Goal: Task Accomplishment & Management: Manage account settings

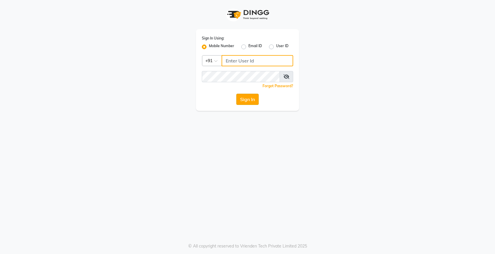
type input "9250497887"
click at [250, 95] on button "Sign In" at bounding box center [247, 99] width 22 height 11
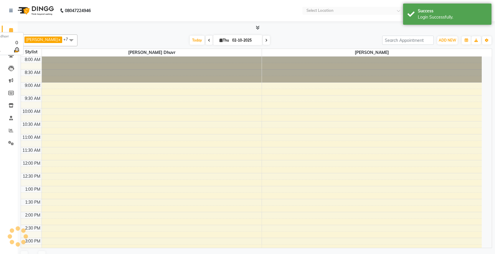
select select "en"
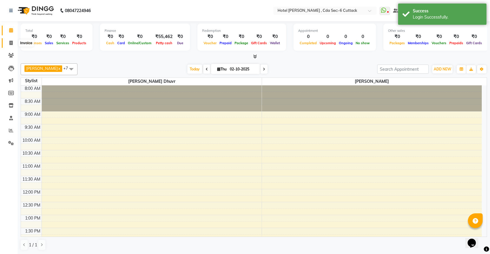
click at [11, 44] on icon at bounding box center [10, 43] width 3 height 4
select select "service"
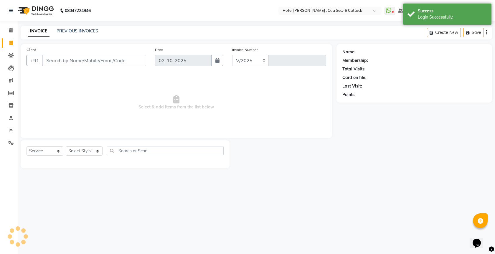
select select "7840"
type input "0358"
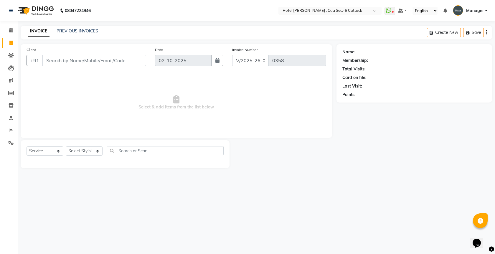
click at [66, 27] on div "INVOICE PREVIOUS INVOICES Create New Save" at bounding box center [256, 33] width 471 height 14
click at [68, 29] on link "PREVIOUS INVOICES" at bounding box center [78, 30] width 42 height 5
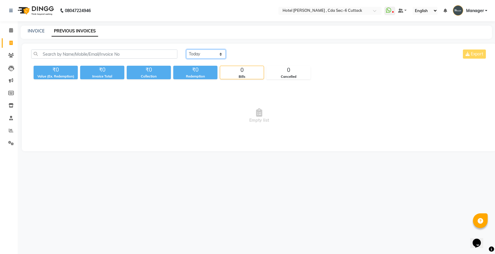
click at [217, 53] on select "Today Yesterday Custom Range" at bounding box center [205, 53] width 39 height 9
select select "range"
click at [186, 49] on select "Today Yesterday Custom Range" at bounding box center [205, 53] width 39 height 9
click at [256, 50] on input "02-10-2025" at bounding box center [253, 54] width 41 height 8
select select "10"
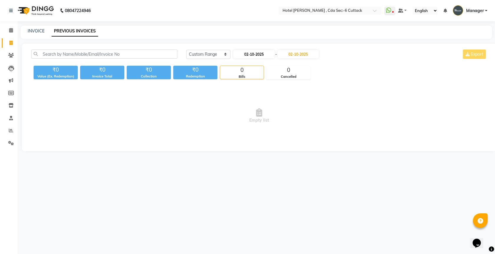
select select "2025"
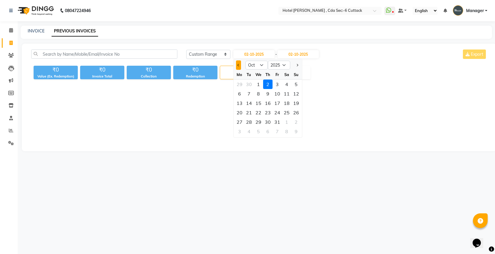
click at [238, 62] on button "Previous month" at bounding box center [238, 64] width 5 height 9
select select "9"
click at [260, 84] on div "3" at bounding box center [258, 84] width 9 height 9
type input "03-09-2025"
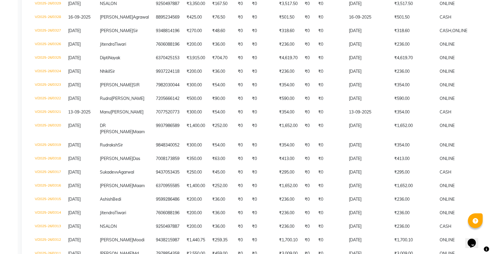
scroll to position [503, 0]
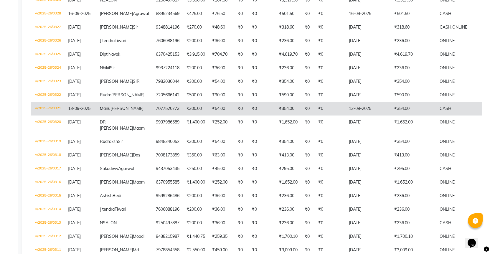
click at [49, 115] on td "V/2025-26/0321" at bounding box center [47, 109] width 33 height 14
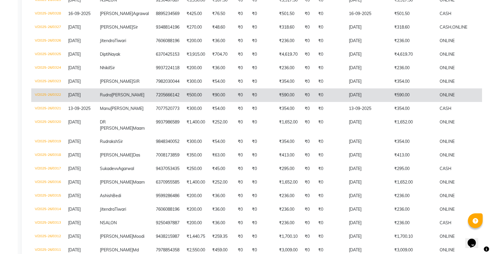
click at [55, 102] on td "V/2025-26/0322" at bounding box center [47, 95] width 33 height 14
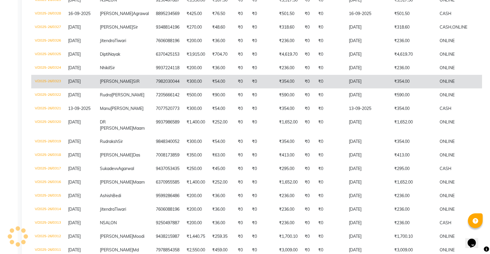
click at [49, 88] on td "V/2025-26/0323" at bounding box center [47, 82] width 33 height 14
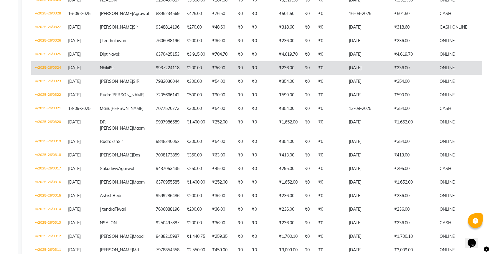
click at [54, 75] on td "V/2025-26/0324" at bounding box center [47, 68] width 33 height 14
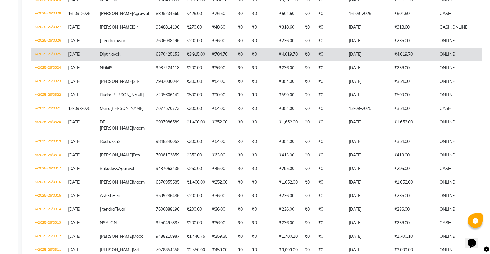
click at [54, 61] on td "V/2025-26/0325" at bounding box center [47, 55] width 33 height 14
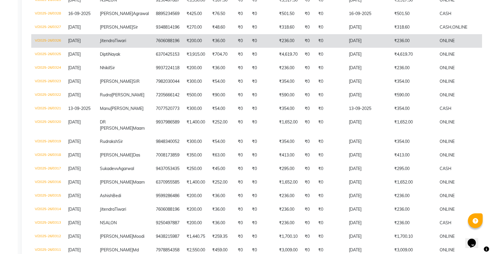
click at [52, 48] on td "V/2025-26/0326" at bounding box center [47, 41] width 33 height 14
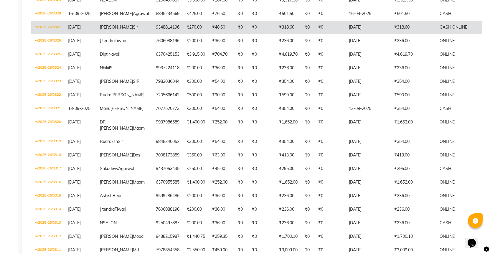
click at [48, 34] on td "V/2025-26/0327" at bounding box center [47, 28] width 33 height 14
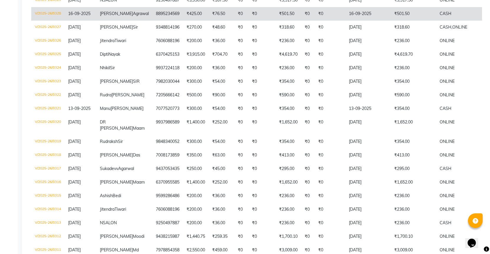
click at [51, 21] on td "V/2025-26/0328" at bounding box center [47, 14] width 33 height 14
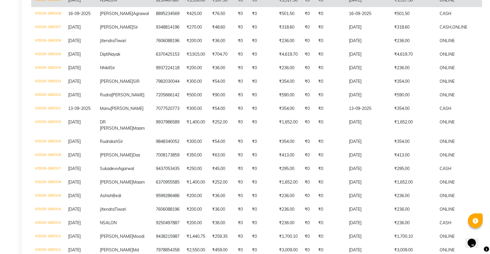
click at [49, 7] on td "V/2025-26/0329" at bounding box center [47, 1] width 33 height 14
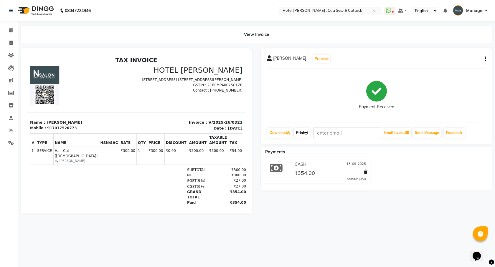
click at [301, 136] on link "Print" at bounding box center [302, 133] width 16 height 10
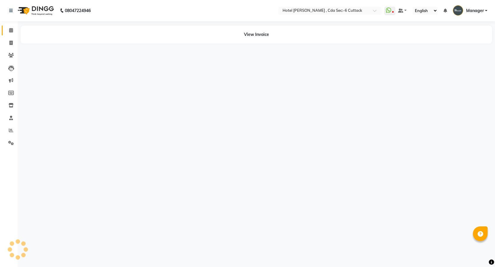
select select "en"
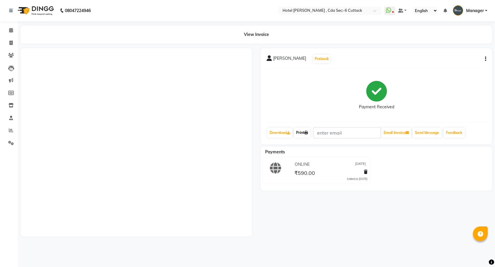
click at [302, 129] on link "Print" at bounding box center [302, 133] width 16 height 10
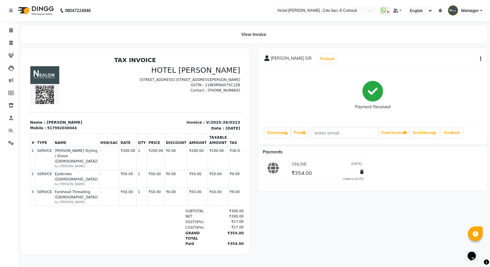
click at [302, 132] on link "Print" at bounding box center [299, 133] width 16 height 10
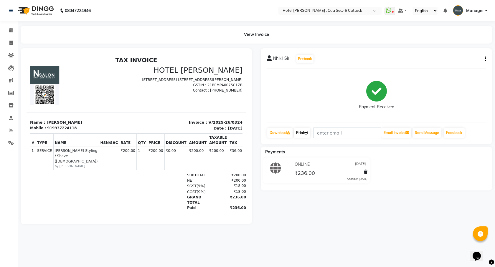
click at [305, 131] on link "Print" at bounding box center [302, 133] width 16 height 10
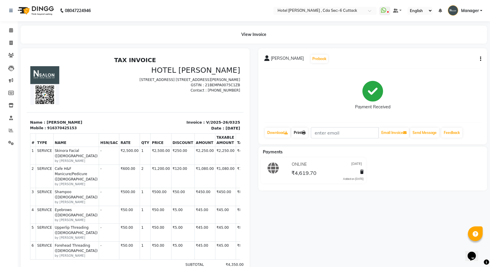
click at [302, 131] on link "Print" at bounding box center [299, 133] width 16 height 10
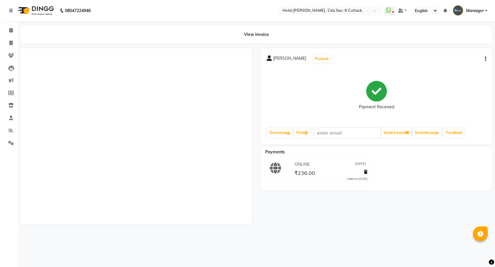
click at [300, 133] on link "Print" at bounding box center [302, 133] width 16 height 10
click at [306, 131] on link "Print" at bounding box center [302, 133] width 16 height 10
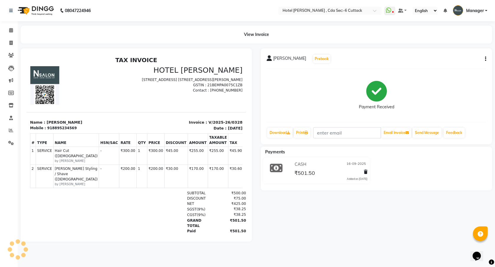
click at [303, 130] on link "Print" at bounding box center [302, 133] width 16 height 10
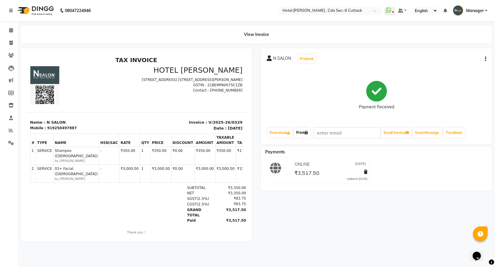
click at [302, 131] on link "Print" at bounding box center [302, 133] width 16 height 10
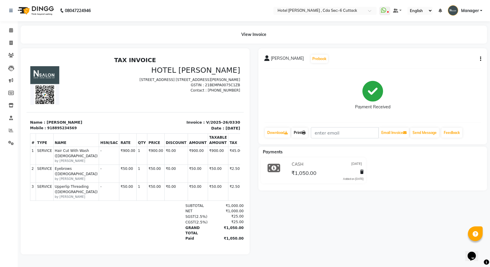
click at [305, 132] on icon at bounding box center [304, 133] width 4 height 4
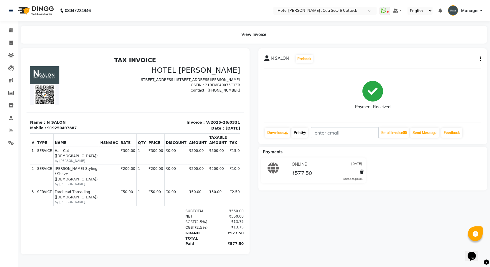
click at [303, 132] on link "Print" at bounding box center [299, 133] width 16 height 10
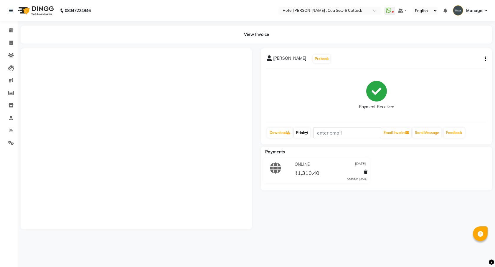
click at [305, 128] on link "Print" at bounding box center [302, 133] width 16 height 10
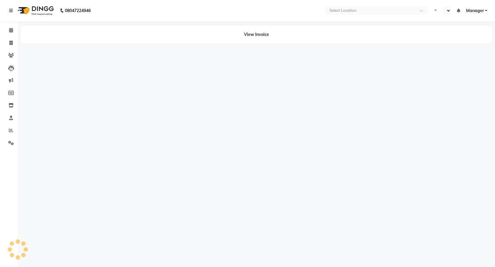
select select "en"
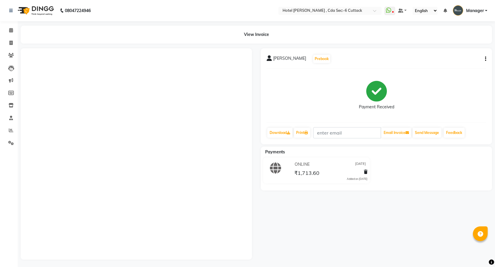
click at [297, 129] on link "Print" at bounding box center [302, 133] width 16 height 10
click at [304, 130] on link "Print" at bounding box center [302, 133] width 16 height 10
click at [302, 132] on link "Print" at bounding box center [302, 133] width 16 height 10
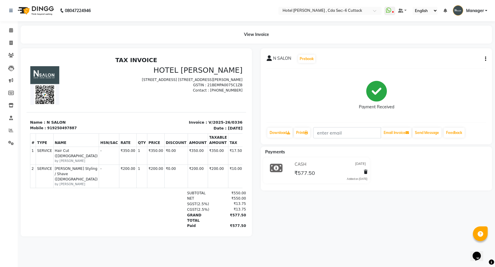
click at [140, 27] on div "View Invoice" at bounding box center [256, 35] width 471 height 18
click at [305, 130] on link "Print" at bounding box center [302, 133] width 16 height 10
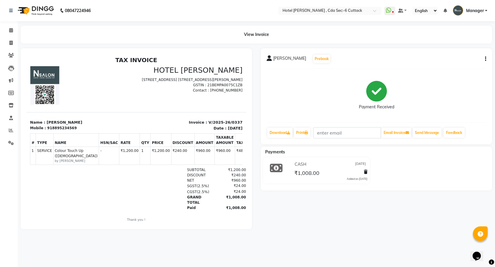
click at [300, 131] on link "Print" at bounding box center [302, 133] width 16 height 10
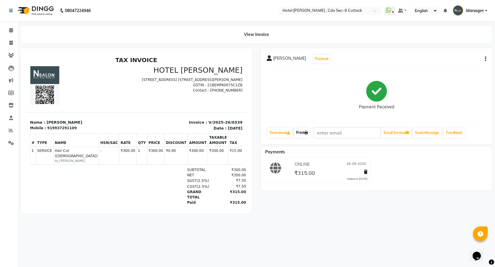
click at [305, 128] on link "Print" at bounding box center [302, 133] width 16 height 10
click at [302, 129] on link "Print" at bounding box center [302, 133] width 16 height 10
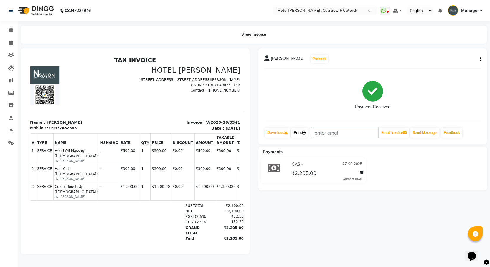
click at [303, 133] on icon at bounding box center [304, 133] width 4 height 4
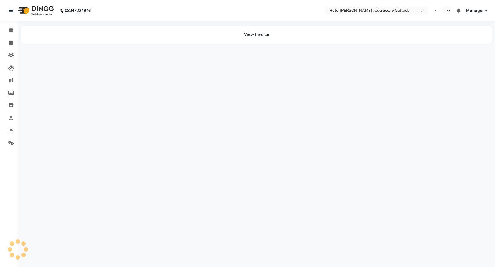
select select "en"
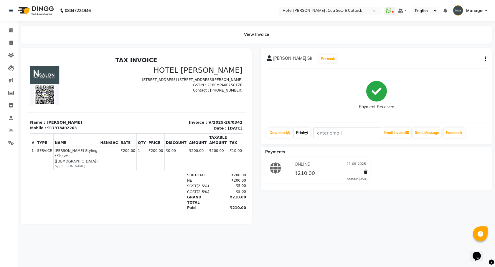
drag, startPoint x: 0, startPoint y: 0, endPoint x: 303, endPoint y: 131, distance: 330.3
click at [303, 131] on link "Print" at bounding box center [302, 133] width 16 height 10
click at [307, 133] on icon at bounding box center [306, 133] width 4 height 4
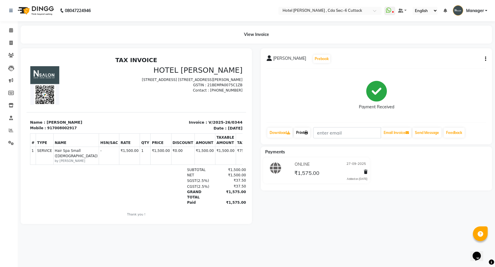
click at [297, 130] on link "Print" at bounding box center [302, 133] width 16 height 10
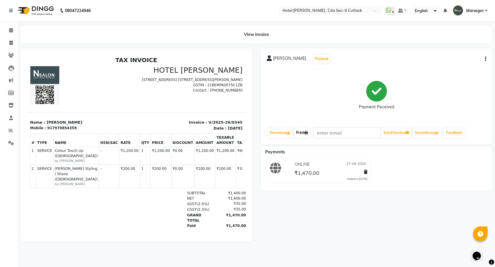
click at [303, 130] on link "Print" at bounding box center [302, 133] width 16 height 10
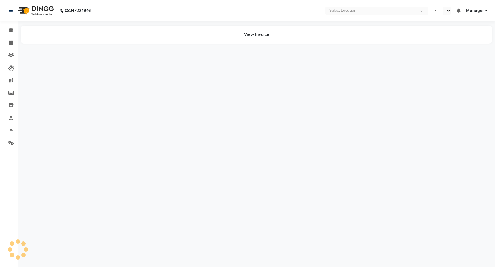
select select "en"
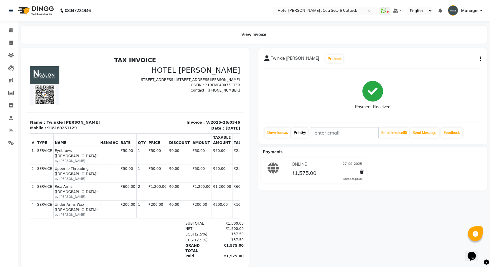
click at [299, 132] on link "Print" at bounding box center [299, 133] width 16 height 10
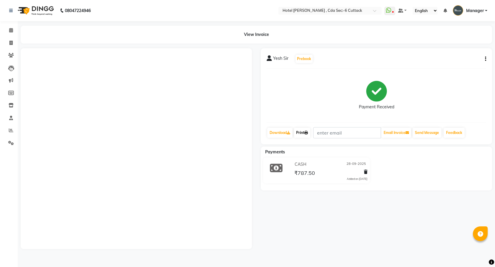
click at [302, 129] on link "Print" at bounding box center [302, 133] width 16 height 10
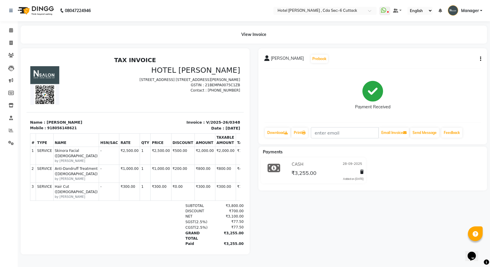
click at [300, 130] on link "Print" at bounding box center [299, 133] width 16 height 10
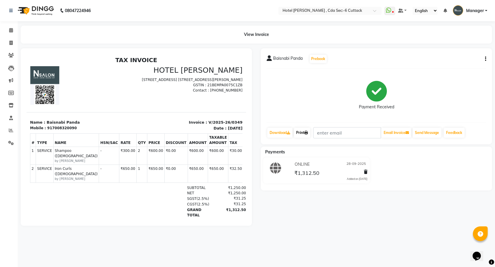
click at [305, 133] on link "Print" at bounding box center [302, 133] width 16 height 10
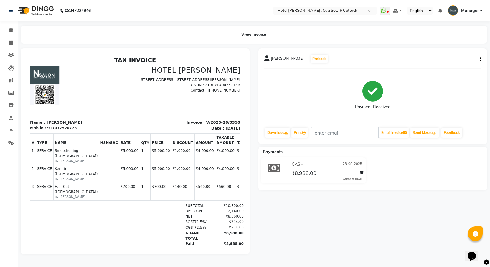
click at [301, 132] on link "Print" at bounding box center [299, 133] width 16 height 10
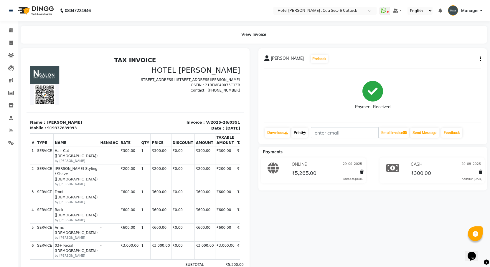
click at [300, 132] on link "Print" at bounding box center [299, 133] width 16 height 10
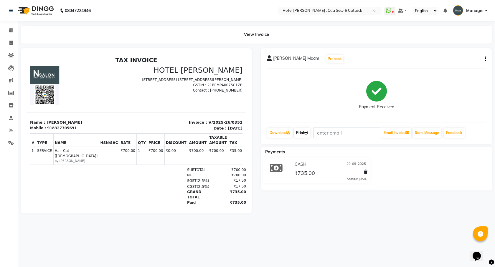
click at [307, 131] on icon at bounding box center [306, 133] width 4 height 4
click at [305, 130] on link "Print" at bounding box center [302, 133] width 16 height 10
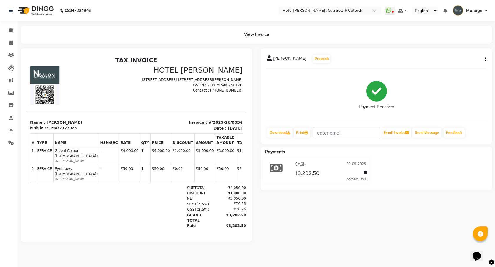
click at [301, 132] on link "Print" at bounding box center [302, 133] width 16 height 10
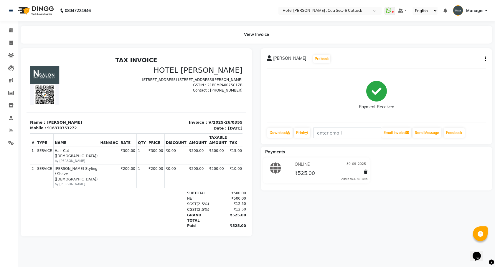
click at [304, 133] on link "Print" at bounding box center [302, 133] width 16 height 10
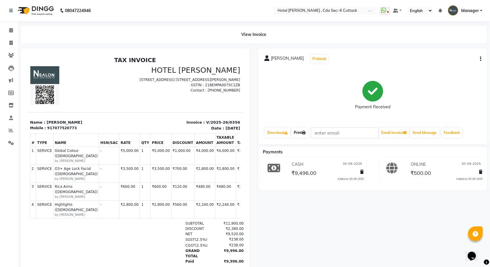
click at [299, 132] on link "Print" at bounding box center [299, 133] width 16 height 10
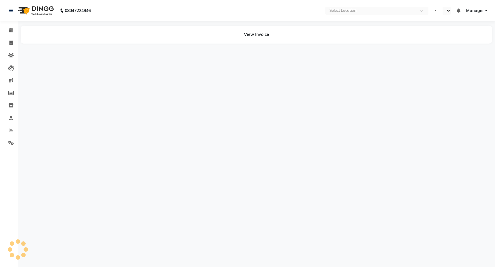
select select "en"
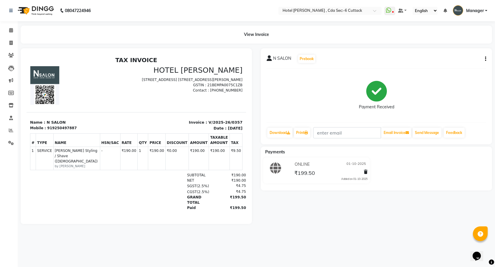
click at [305, 131] on link "Print" at bounding box center [302, 133] width 16 height 10
